Goal: Transaction & Acquisition: Subscribe to service/newsletter

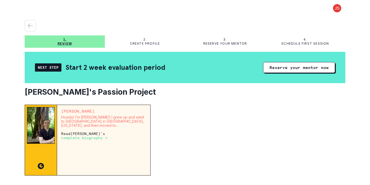
scroll to position [3, 0]
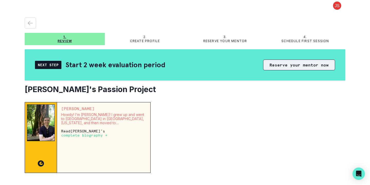
click at [290, 67] on button "Reserve your mentor now" at bounding box center [299, 65] width 72 height 11
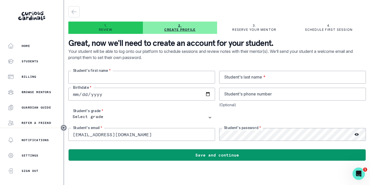
click at [87, 74] on input "text" at bounding box center [141, 77] width 147 height 13
type input "[PERSON_NAME]"
type input "Park"
type input "[DATE]"
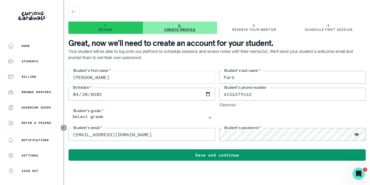
type input "4156379162"
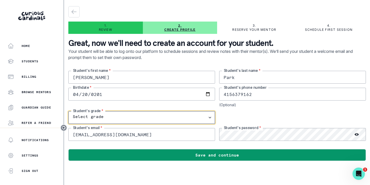
click at [110, 116] on select "Select grade 1st Grade 2nd Grade 3rd Grade 4th Grade 5th Grade 6th Grade 7th Gr…" at bounding box center [141, 117] width 147 height 13
select select "5th Grade"
click at [68, 111] on select "Select grade 1st Grade 2nd Grade 3rd Grade 4th Grade 5th Grade 6th Grade 7th Gr…" at bounding box center [141, 117] width 147 height 13
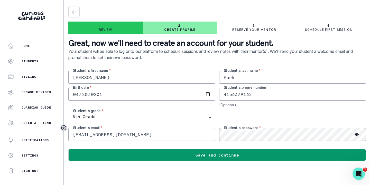
click at [107, 137] on input "[EMAIL_ADDRESS][DOMAIN_NAME]" at bounding box center [141, 134] width 147 height 13
type input "[EMAIL_ADDRESS][DOMAIN_NAME]"
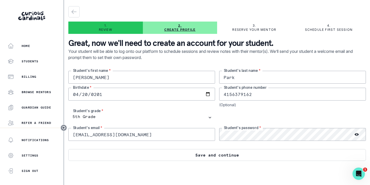
click at [213, 159] on button "Save and continue" at bounding box center [217, 155] width 298 height 12
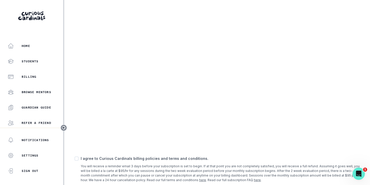
scroll to position [192, 0]
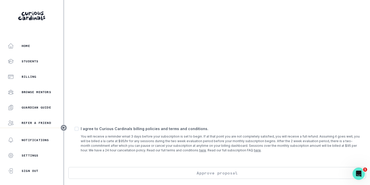
click at [77, 129] on span at bounding box center [77, 129] width 4 height 4
click at [75, 129] on input "checkbox" at bounding box center [74, 129] width 0 height 0
checkbox input "true"
click at [214, 170] on button "Approve proposal" at bounding box center [217, 173] width 298 height 12
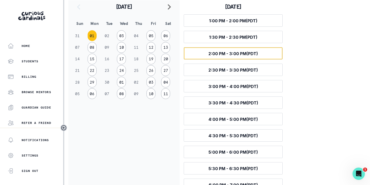
scroll to position [89, 0]
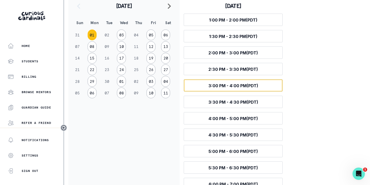
click at [226, 83] on button "Select time 3:00 PM - 4:00 PM (PDT)" at bounding box center [233, 85] width 99 height 12
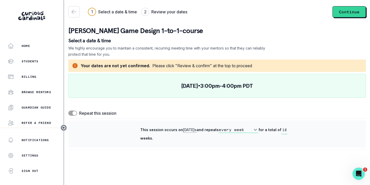
scroll to position [0, 0]
click at [343, 11] on button "Continue" at bounding box center [348, 11] width 33 height 11
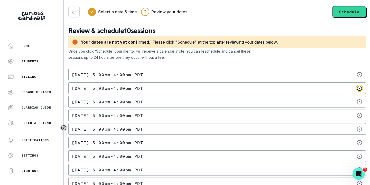
click at [362, 90] on icon at bounding box center [359, 88] width 6 height 6
click at [361, 89] on icon at bounding box center [359, 88] width 6 height 6
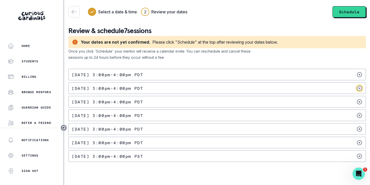
click at [361, 89] on icon at bounding box center [359, 88] width 6 height 6
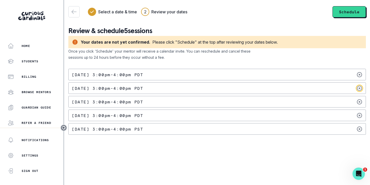
click at [361, 89] on icon at bounding box center [359, 88] width 6 height 6
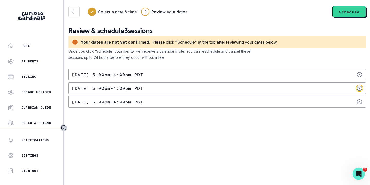
click at [361, 89] on icon at bounding box center [359, 88] width 6 height 6
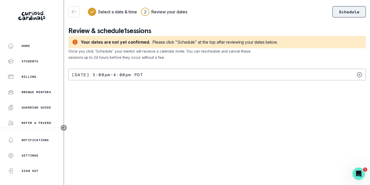
click at [345, 13] on button "Schedule" at bounding box center [348, 11] width 33 height 11
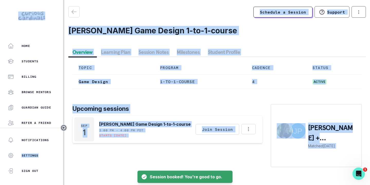
click at [215, 107] on p "Upcoming sessions" at bounding box center [167, 108] width 190 height 9
